Goal: Task Accomplishment & Management: Use online tool/utility

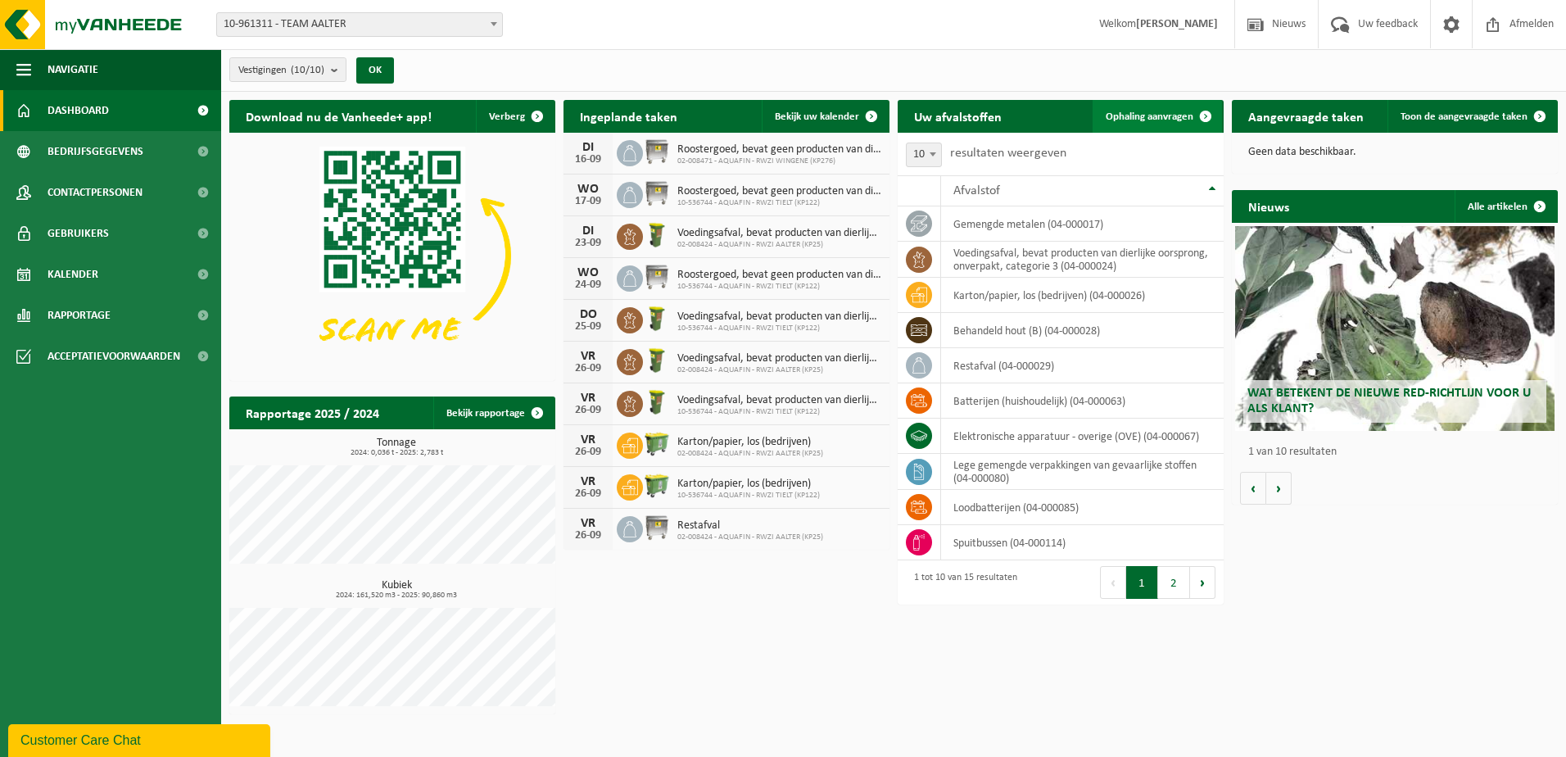
click at [1176, 116] on span "Ophaling aanvragen" at bounding box center [1149, 116] width 88 height 11
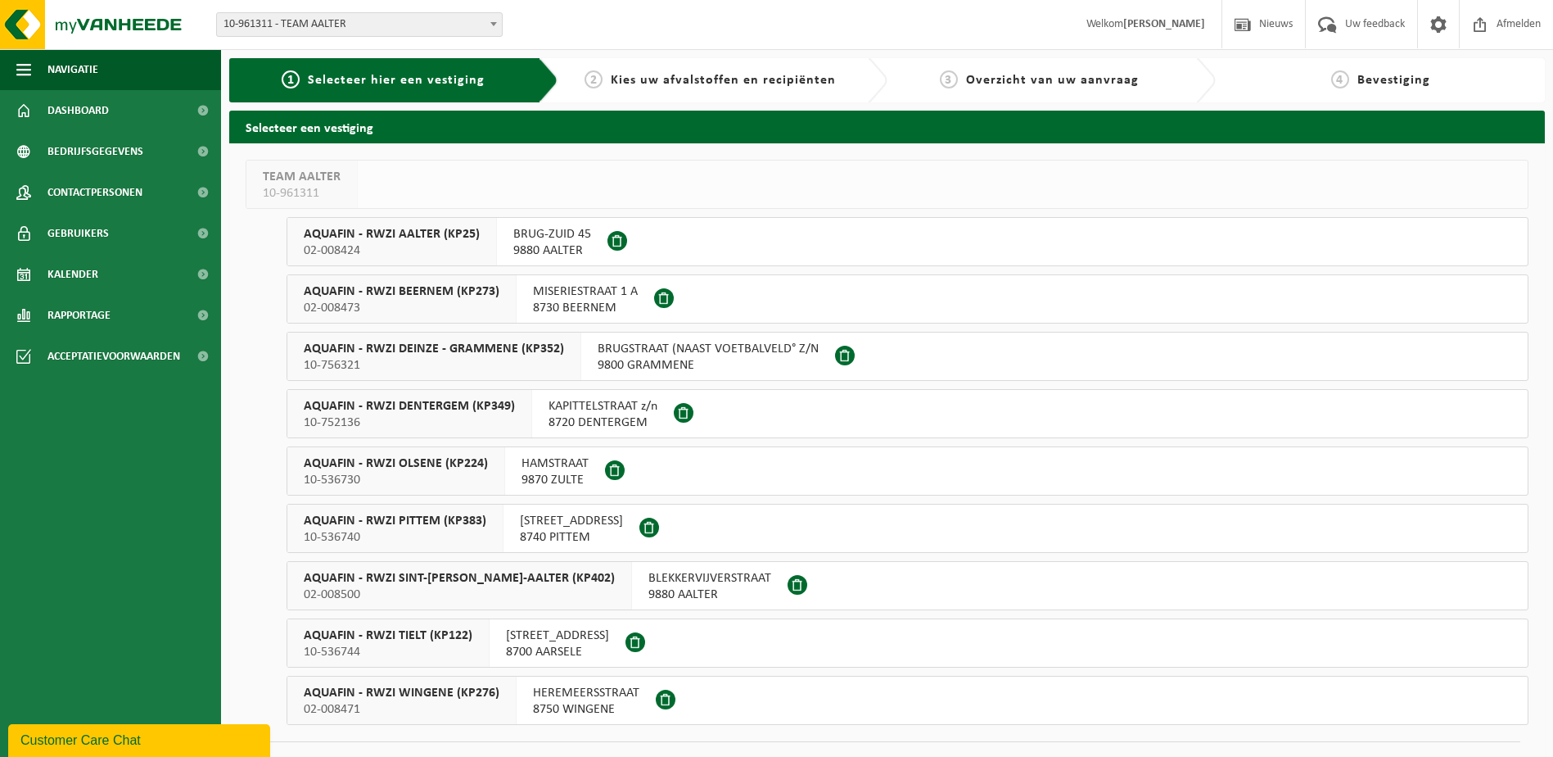
click at [426, 237] on span "AQUAFIN - RWZI AALTER (KP25)" at bounding box center [392, 234] width 176 height 16
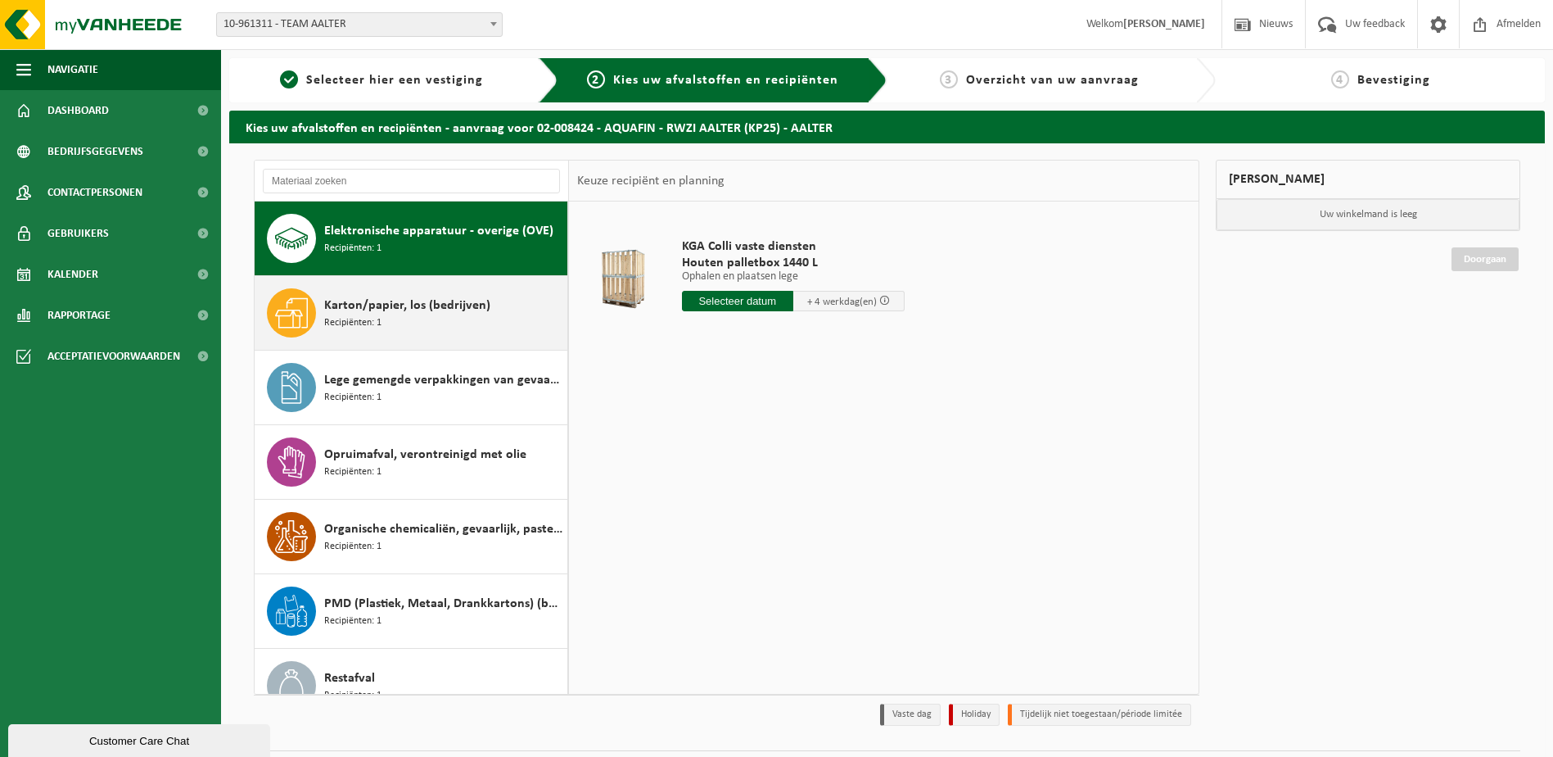
click at [404, 319] on div "Karton/papier, los (bedrijven) Recipiënten: 1" at bounding box center [443, 312] width 239 height 49
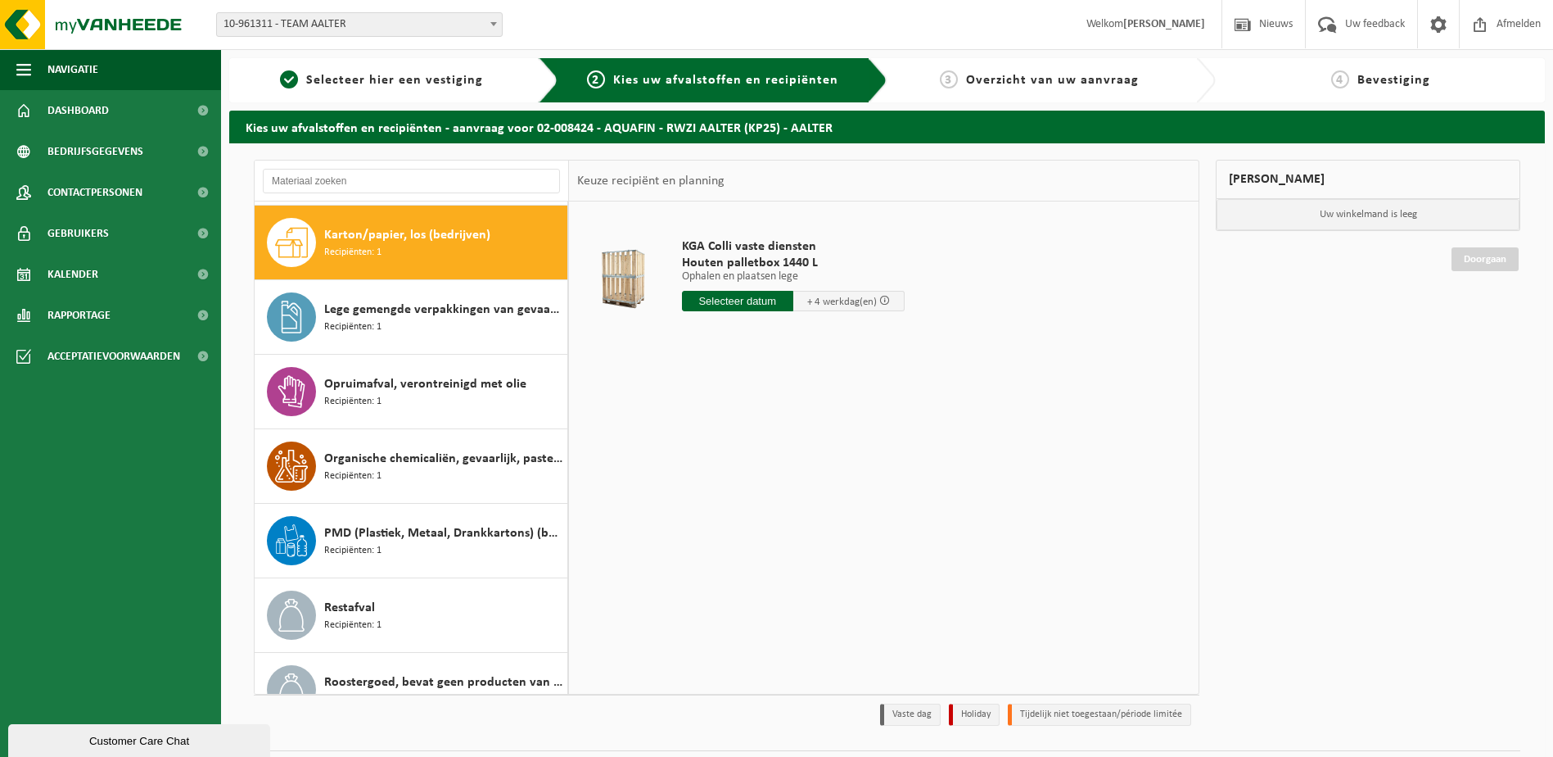
scroll to position [75, 0]
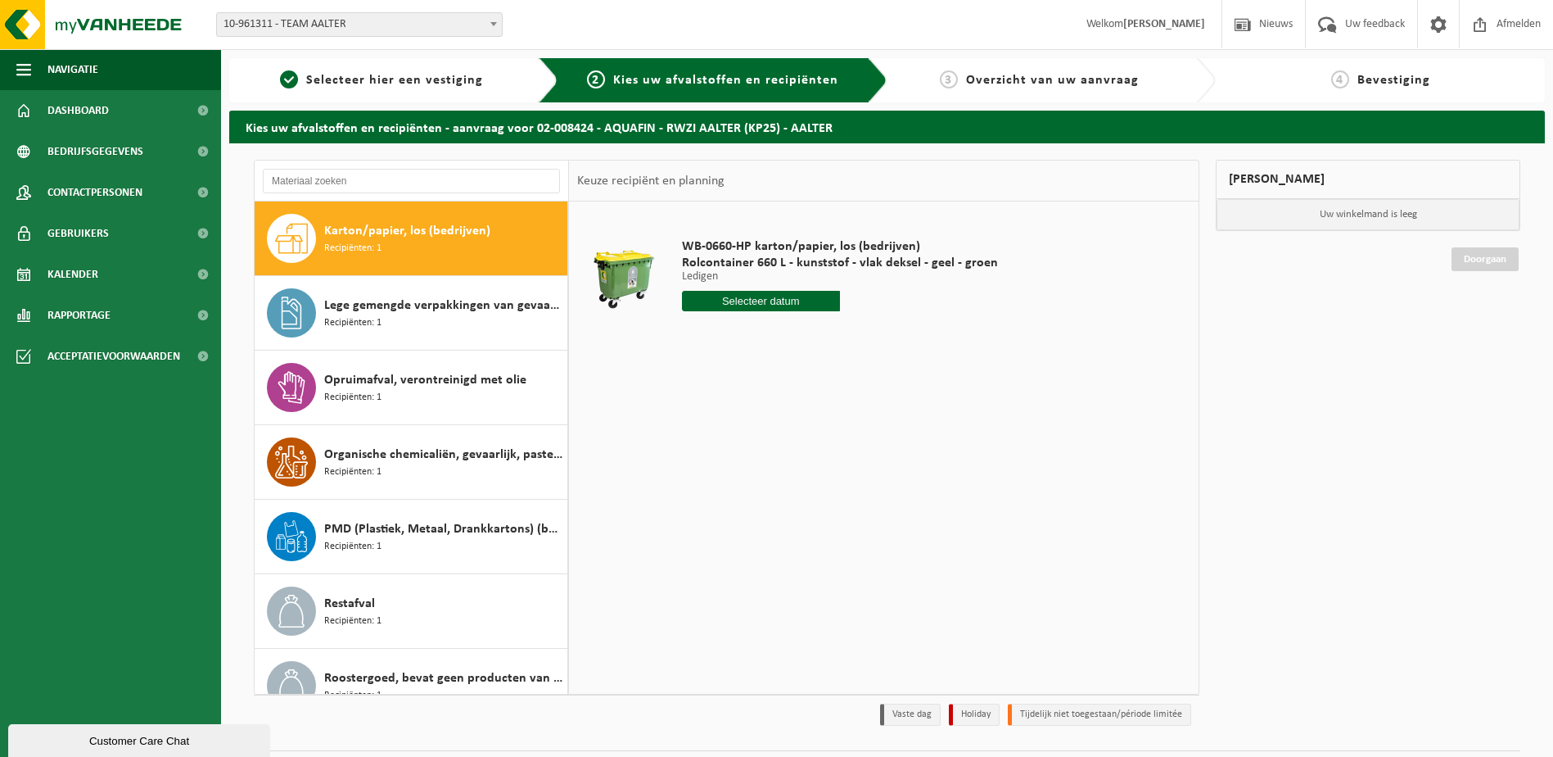
click at [797, 305] on input "text" at bounding box center [761, 301] width 158 height 20
click at [731, 450] on div "16" at bounding box center [726, 446] width 29 height 26
type input "Van 2025-09-16"
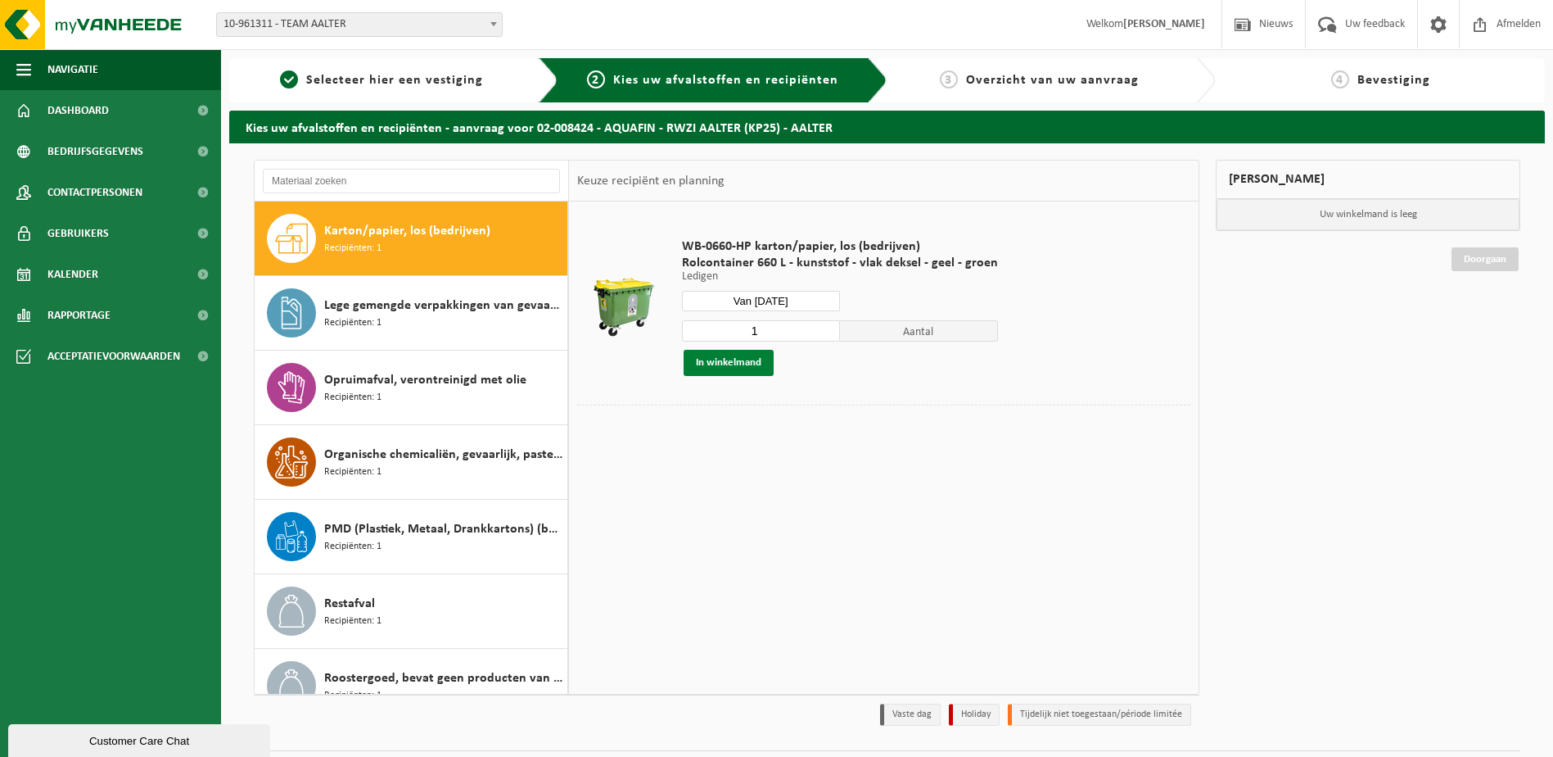
click at [739, 360] on button "In winkelmand" at bounding box center [729, 363] width 90 height 26
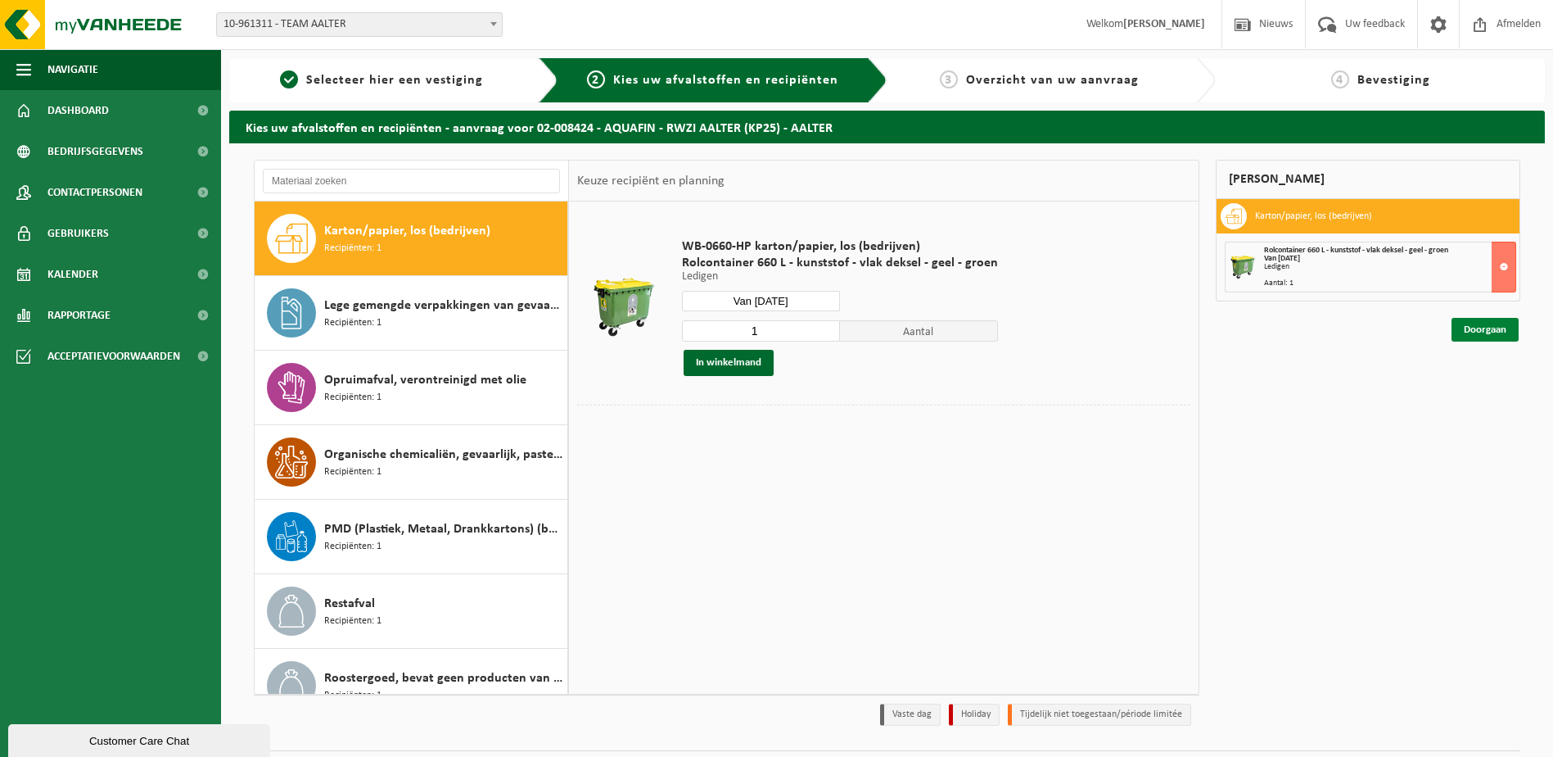
click at [1473, 330] on link "Doorgaan" at bounding box center [1485, 330] width 67 height 24
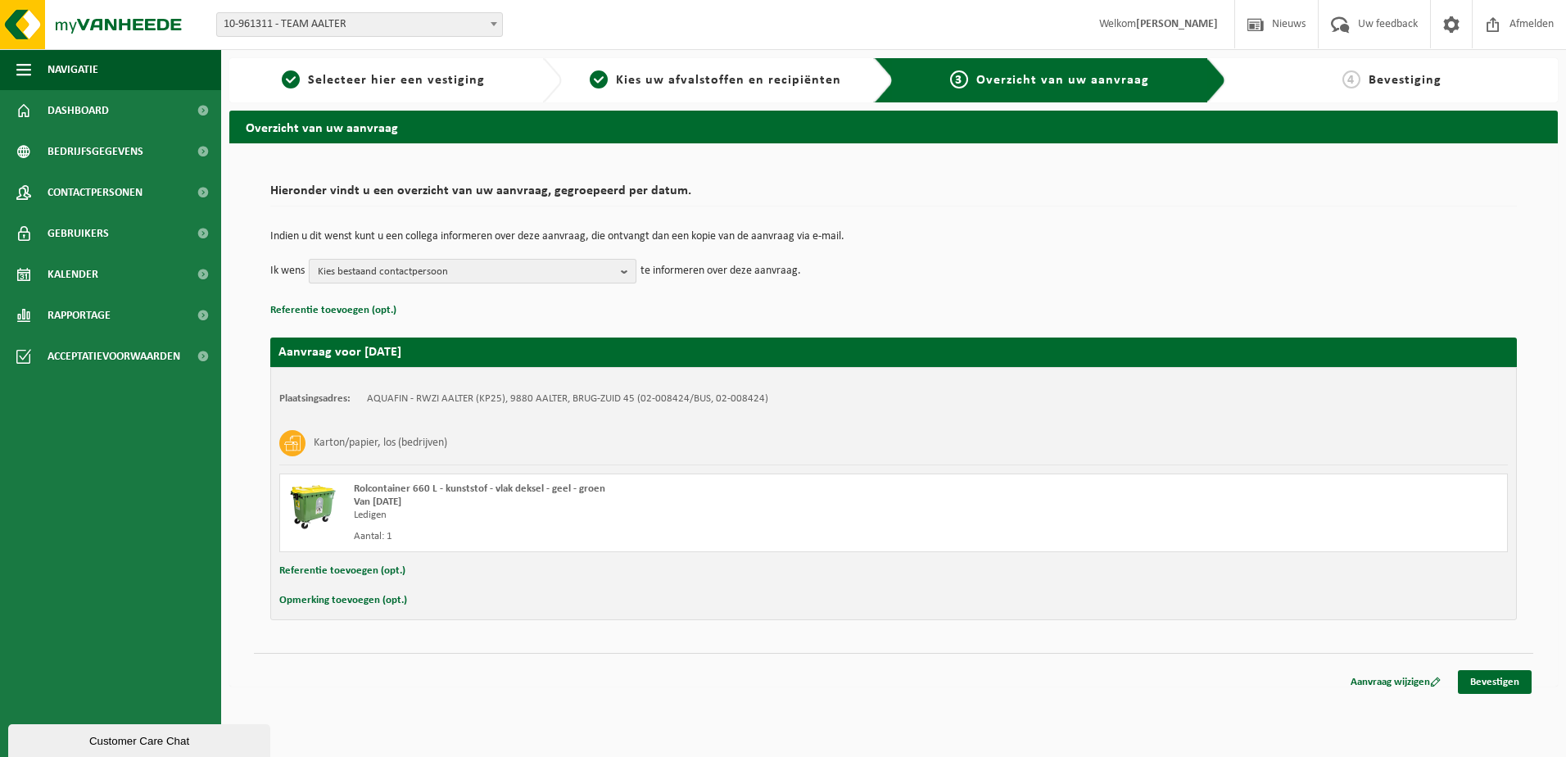
click at [617, 273] on button "Kies bestaand contactpersoon" at bounding box center [473, 271] width 328 height 25
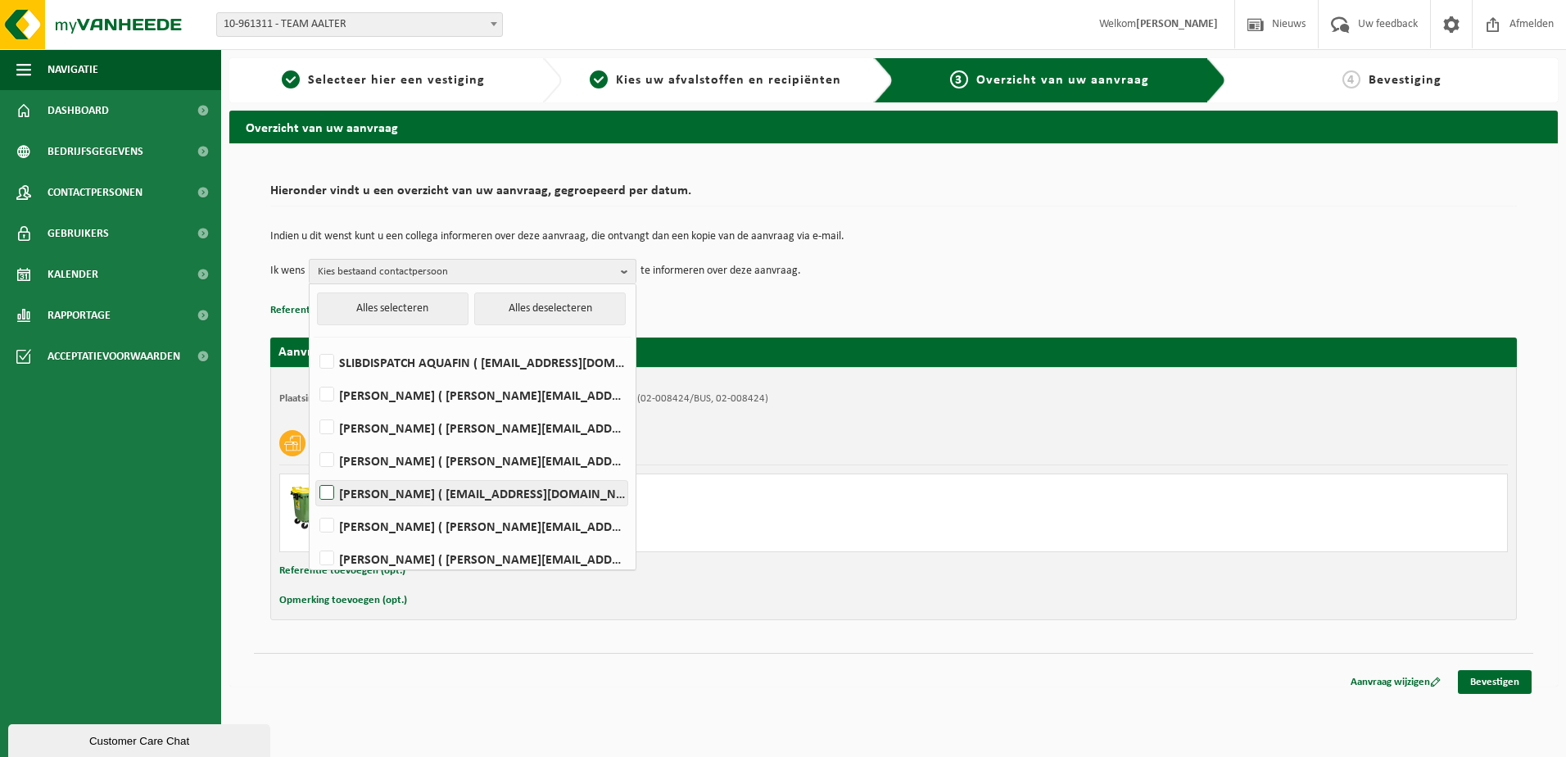
click at [328, 491] on label "Kris De Waele ( kris.dewaele@aquafin.be )" at bounding box center [471, 493] width 311 height 25
click at [314, 472] on input "Kris De Waele ( kris.dewaele@aquafin.be )" at bounding box center [313, 472] width 1 height 1
checkbox input "true"
click at [1494, 685] on link "Bevestigen" at bounding box center [1494, 682] width 74 height 24
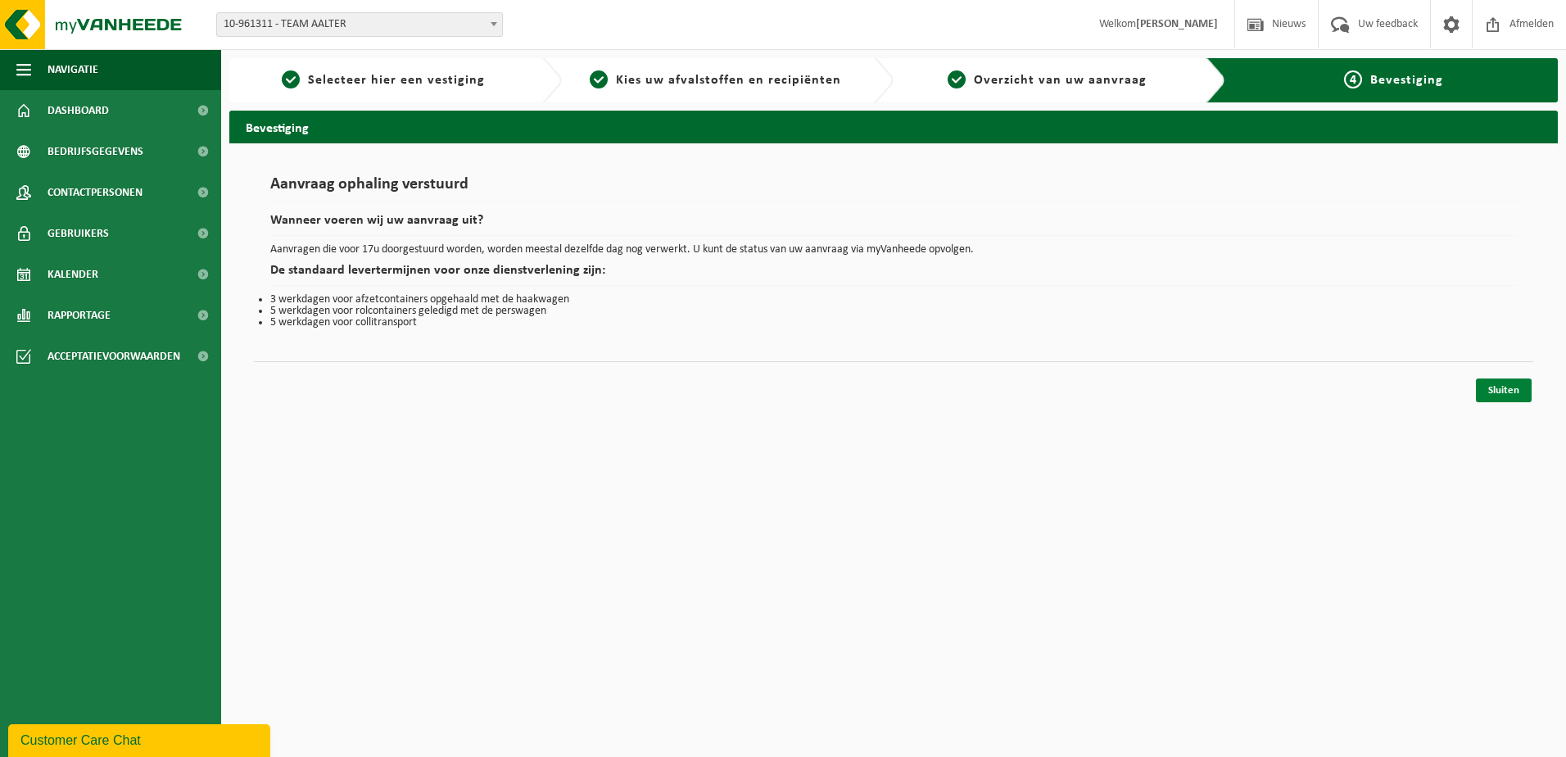
click at [1498, 390] on link "Sluiten" at bounding box center [1503, 390] width 56 height 24
